Goal: Task Accomplishment & Management: Manage account settings

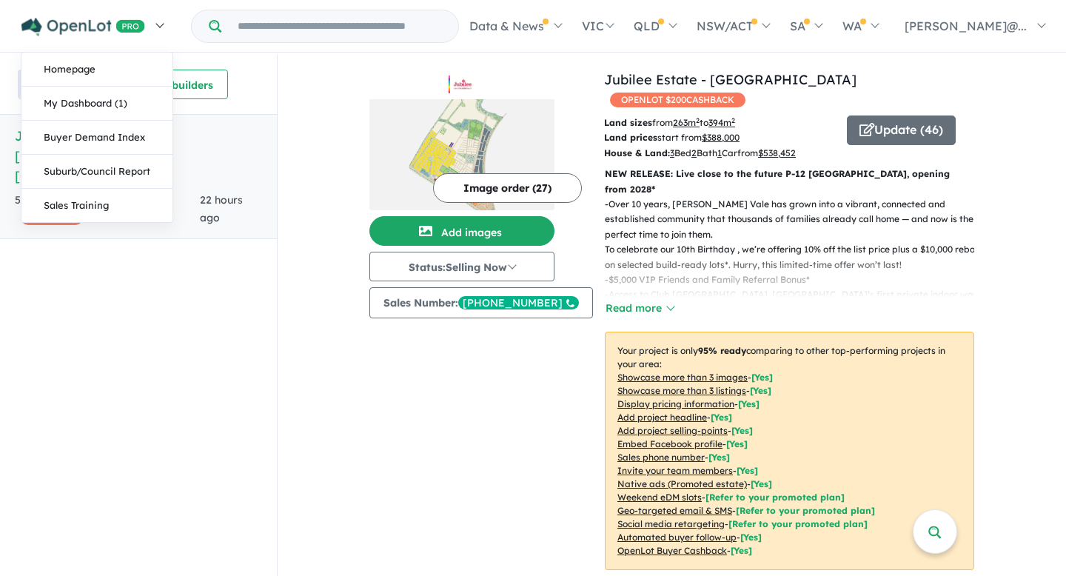
scroll to position [522, 0]
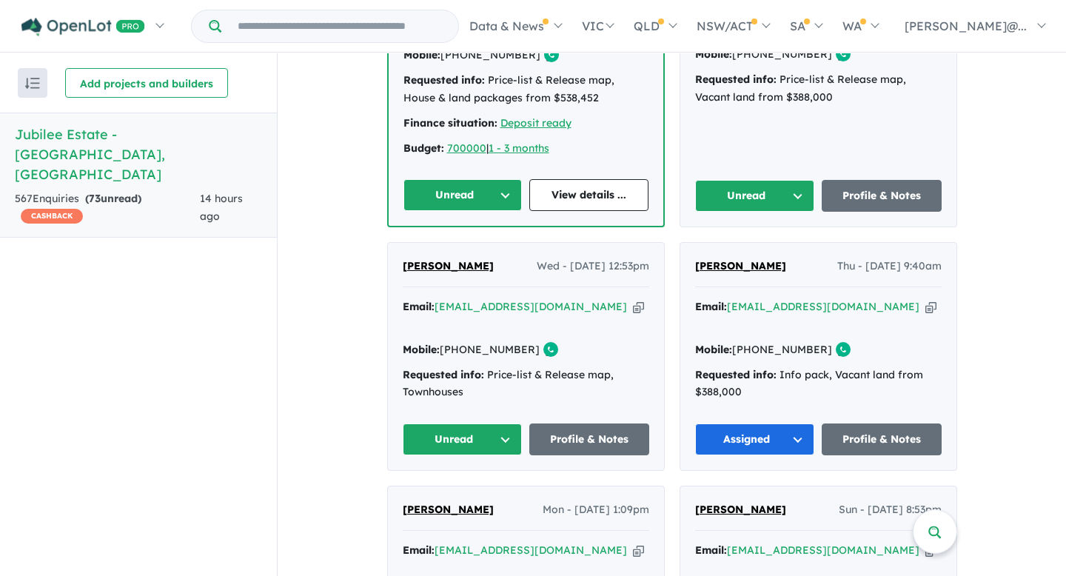
scroll to position [788, 0]
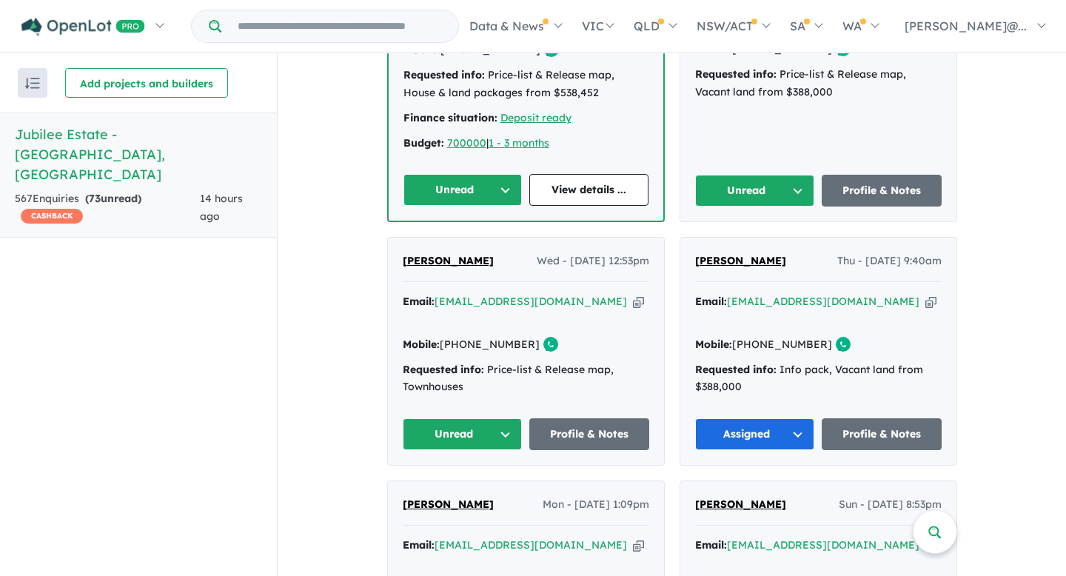
click at [503, 418] on button "Unread" at bounding box center [463, 434] width 120 height 32
click at [484, 486] on button "Assigned" at bounding box center [467, 503] width 129 height 34
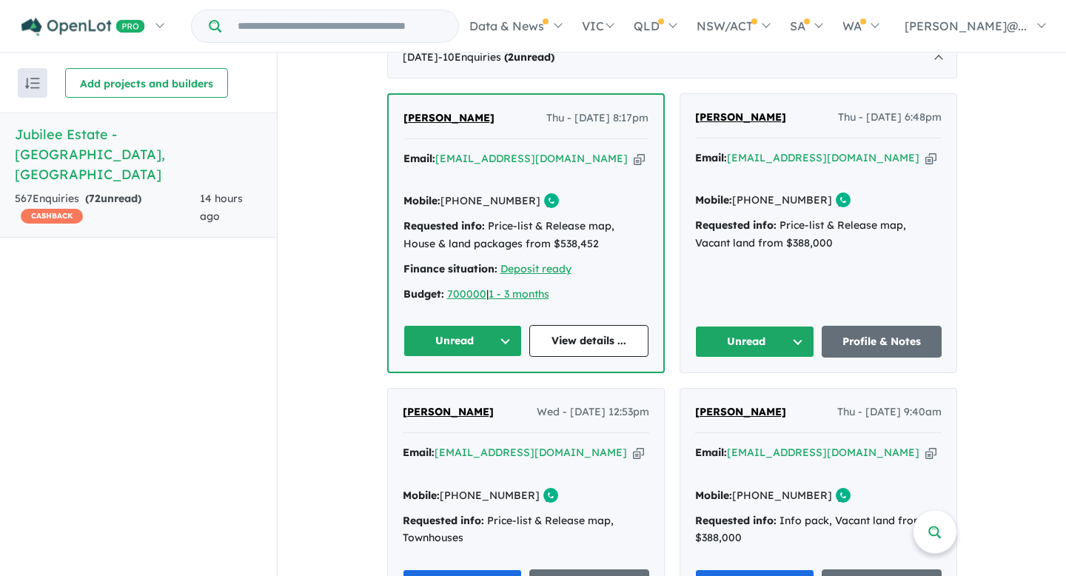
scroll to position [624, 0]
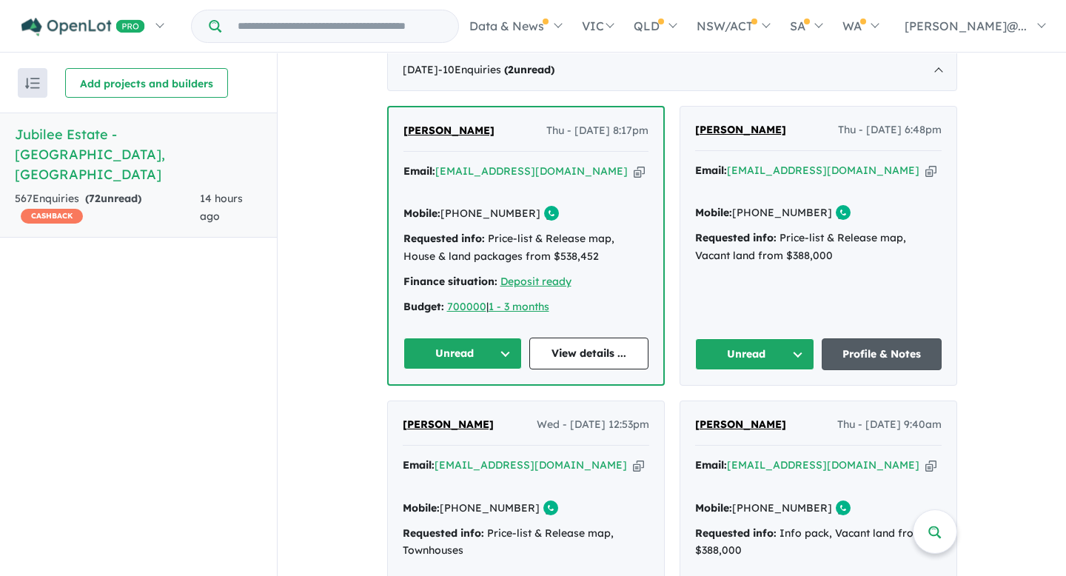
click at [873, 338] on link "Profile & Notes" at bounding box center [882, 354] width 120 height 32
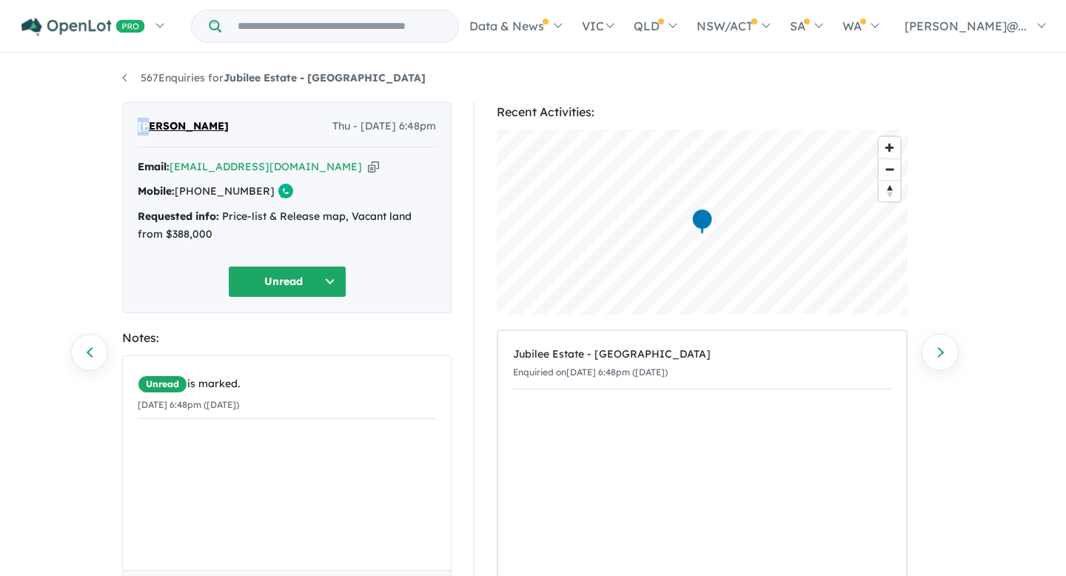
drag, startPoint x: 135, startPoint y: 124, endPoint x: 149, endPoint y: 127, distance: 13.7
click at [149, 127] on div "[PERSON_NAME] Thu - [DATE] 6:48pm Email: [EMAIL_ADDRESS][DOMAIN_NAME] Copied! M…" at bounding box center [286, 207] width 329 height 211
copy span "Bj"
drag, startPoint x: 190, startPoint y: 124, endPoint x: 154, endPoint y: 128, distance: 35.8
click at [154, 128] on div "Bj Singh Thu - 18/09/2025, 6:48pm" at bounding box center [287, 133] width 298 height 30
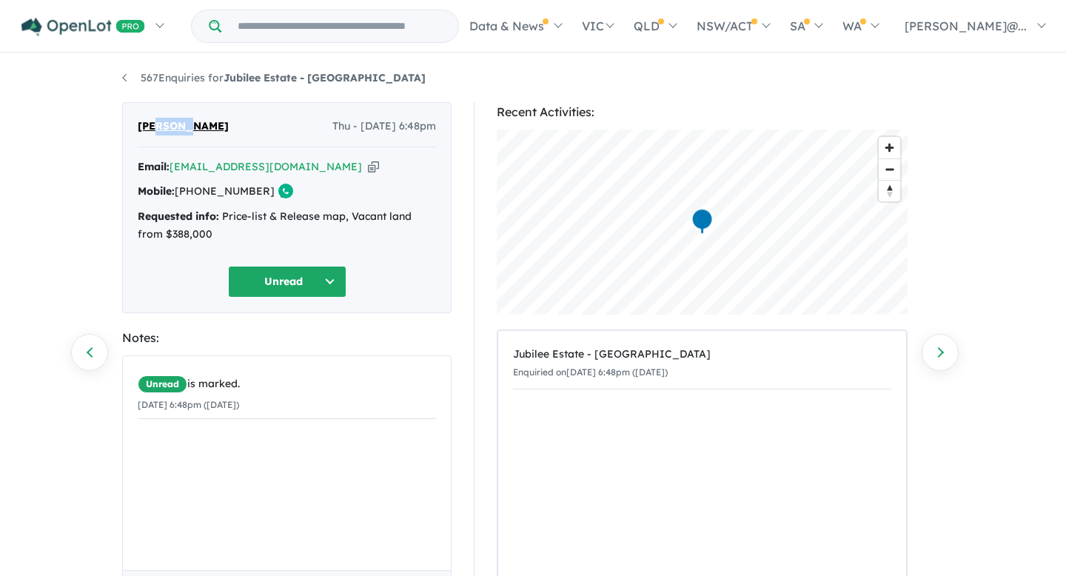
copy span "Singh"
click at [368, 164] on icon "button" at bounding box center [373, 167] width 11 height 16
copy span "Singh"
drag, startPoint x: 255, startPoint y: 195, endPoint x: 198, endPoint y: 196, distance: 57.0
click at [198, 196] on link "[PHONE_NUMBER]" at bounding box center [225, 190] width 100 height 13
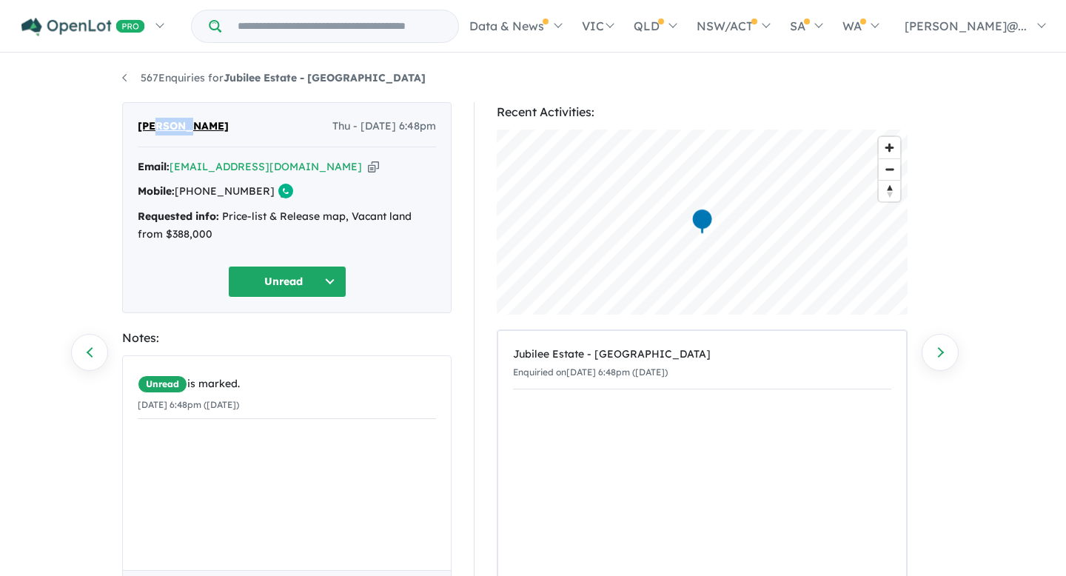
copy link "486 029 539"
click at [326, 274] on button "Unread" at bounding box center [287, 282] width 118 height 32
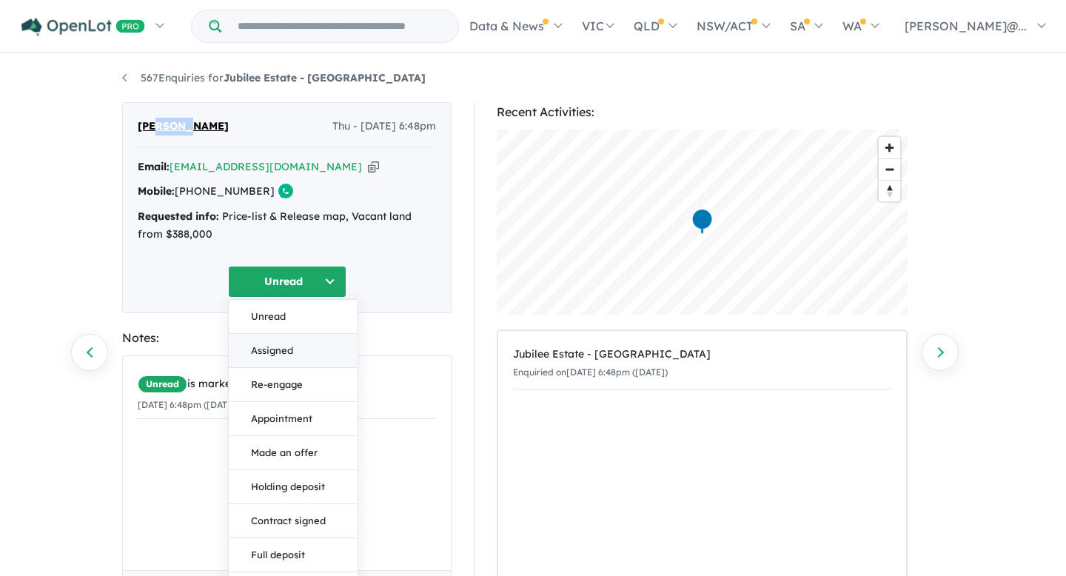
click at [319, 356] on button "Assigned" at bounding box center [293, 351] width 129 height 34
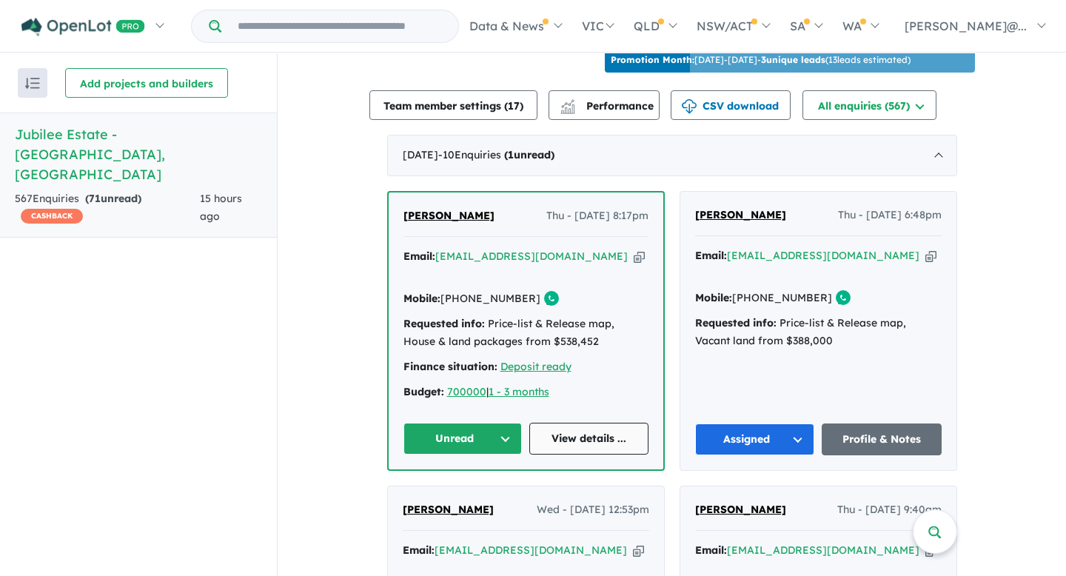
scroll to position [540, 0]
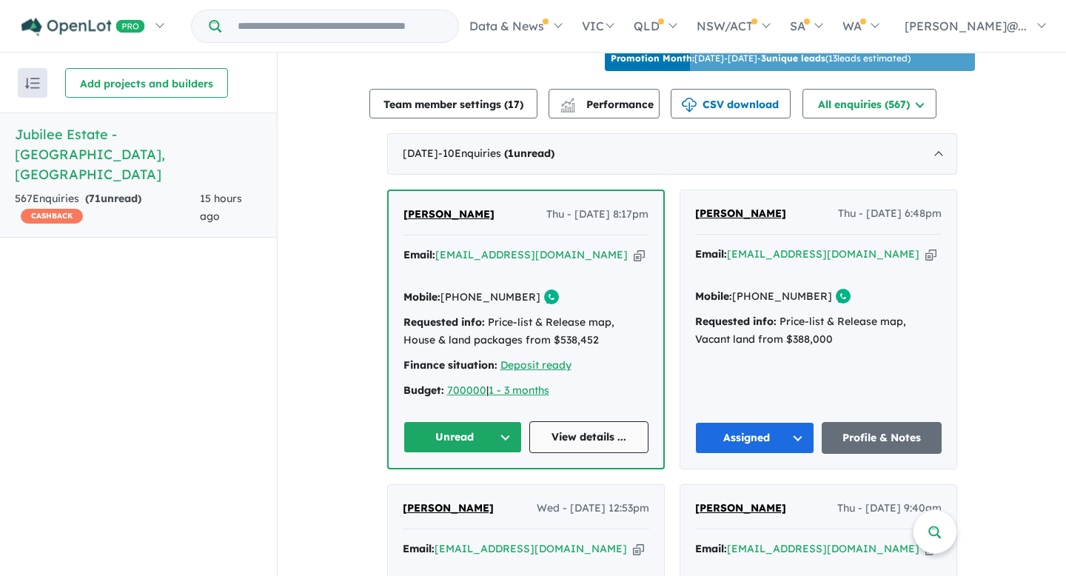
click at [600, 421] on link "View details ..." at bounding box center [588, 437] width 119 height 32
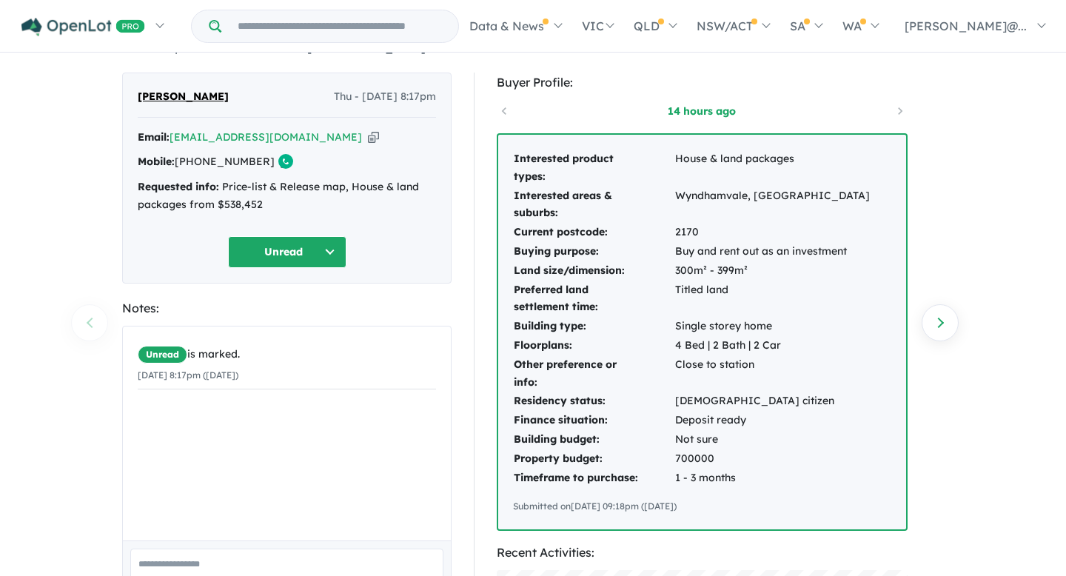
scroll to position [27, 0]
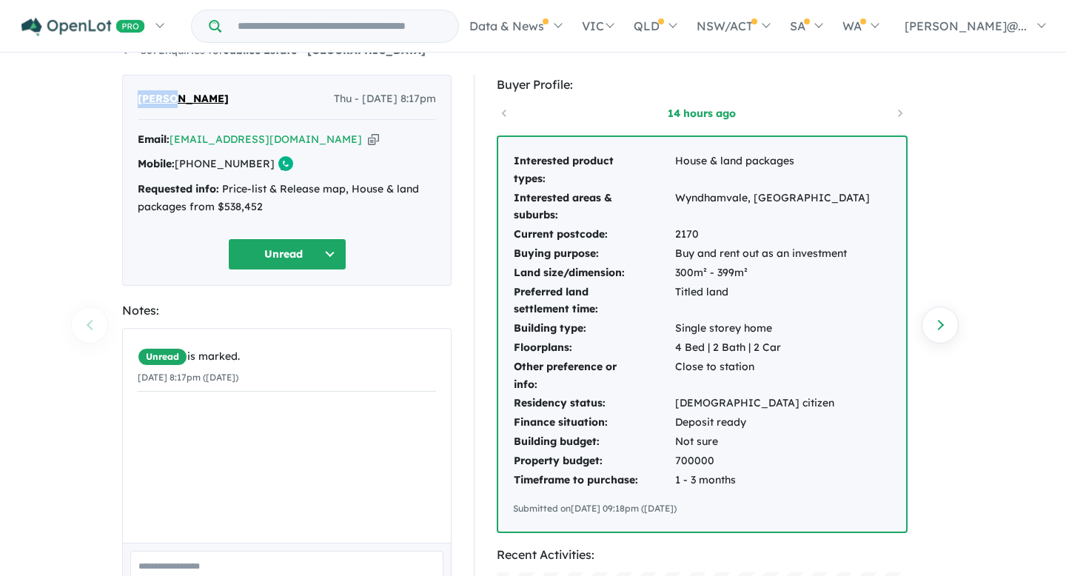
drag, startPoint x: 133, startPoint y: 98, endPoint x: 181, endPoint y: 104, distance: 48.5
click at [181, 104] on div "Bhuwan Kambang Thu - 18/09/2025, 8:17pm Email: bhuwanlimbu@yahoo.com Copied! Mo…" at bounding box center [286, 180] width 329 height 211
copy span "Bhuwan"
drag, startPoint x: 235, startPoint y: 102, endPoint x: 184, endPoint y: 103, distance: 51.8
click at [184, 104] on div "Bhuwan Kambang Thu - 18/09/2025, 8:17pm" at bounding box center [287, 105] width 298 height 30
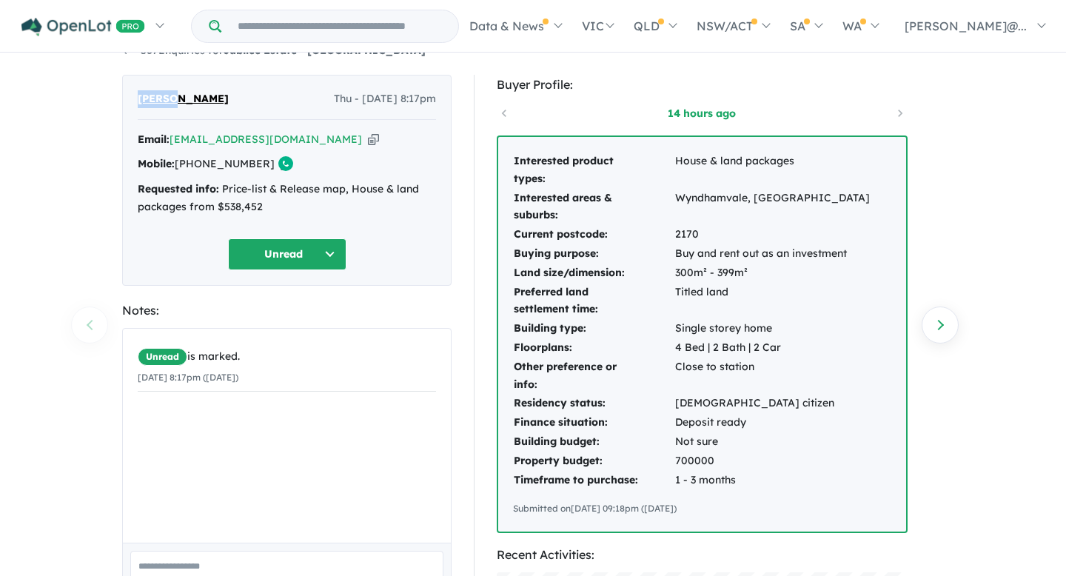
copy span "Kambang"
click at [368, 133] on icon "button" at bounding box center [373, 140] width 11 height 16
copy span "Kambang"
drag, startPoint x: 258, startPoint y: 167, endPoint x: 201, endPoint y: 165, distance: 57.8
click at [201, 165] on div "Mobile: +61 405 482 592 Copied!" at bounding box center [287, 164] width 298 height 18
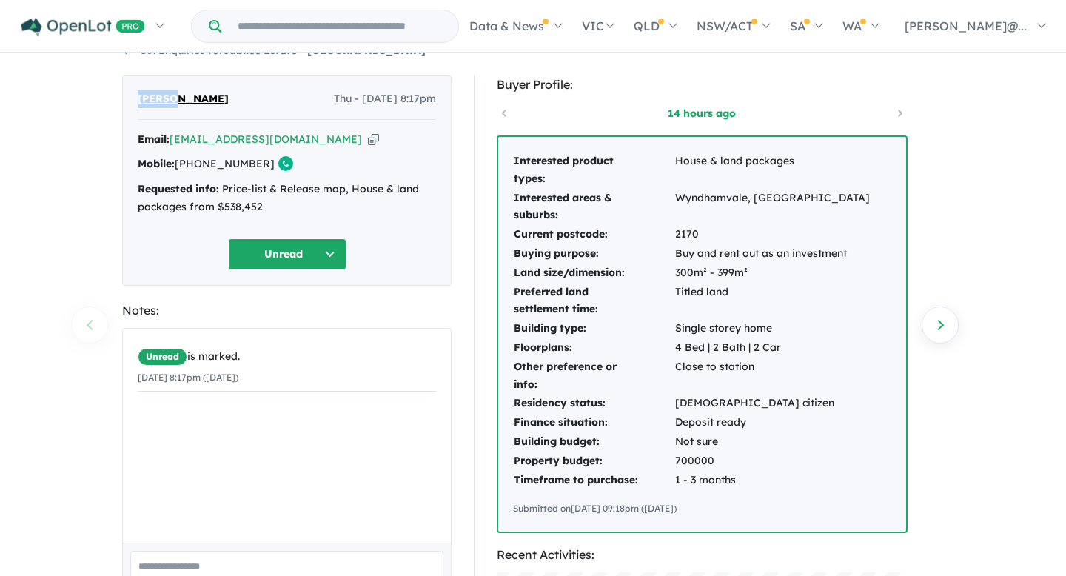
copy link "405 482 592"
click at [308, 251] on button "Unread" at bounding box center [287, 254] width 118 height 32
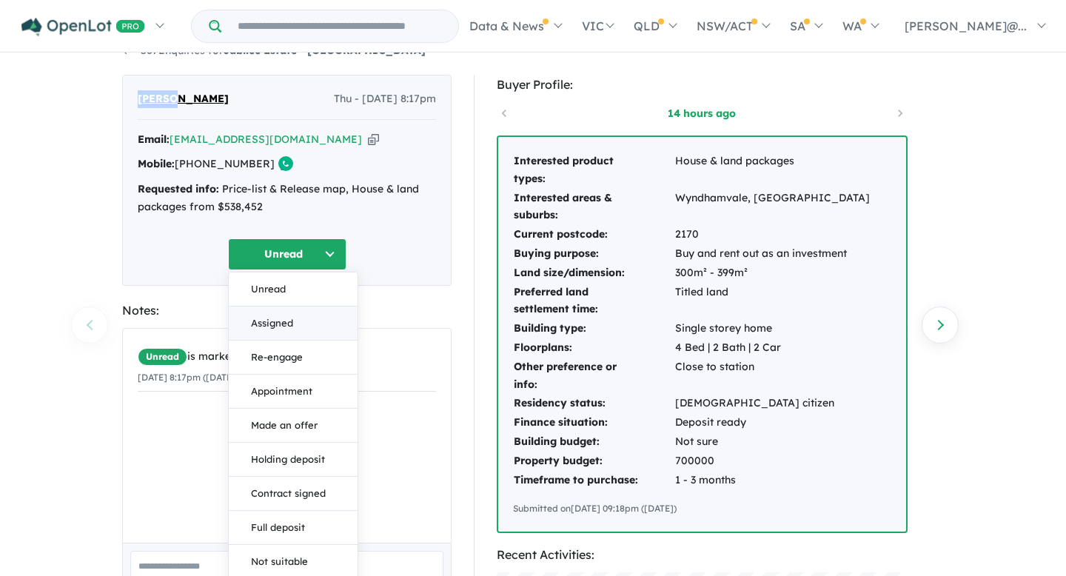
click at [301, 331] on button "Assigned" at bounding box center [293, 323] width 129 height 34
